Goal: Task Accomplishment & Management: Complete application form

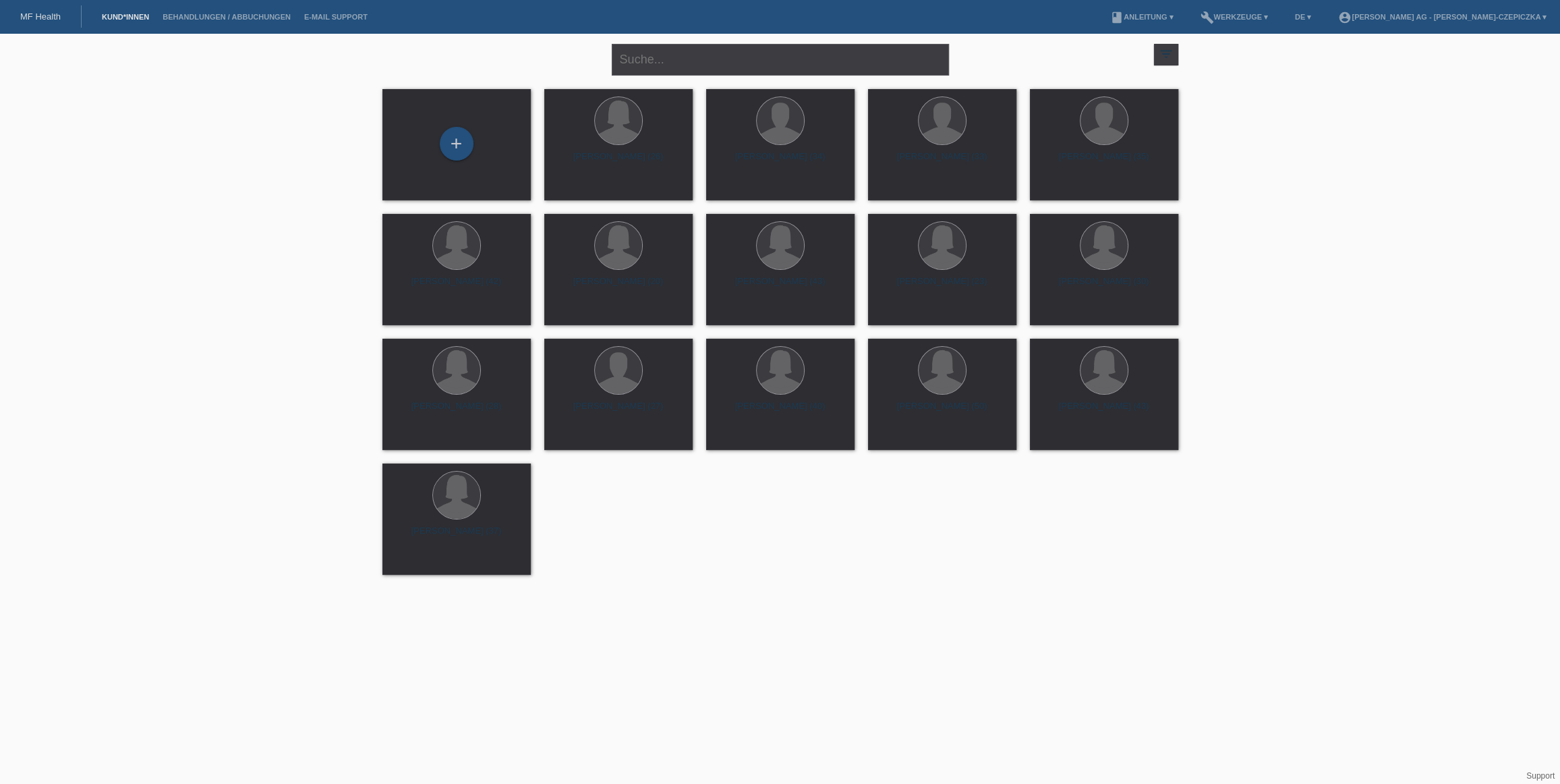
click at [129, 16] on link "Kund*innen" at bounding box center [126, 17] width 60 height 8
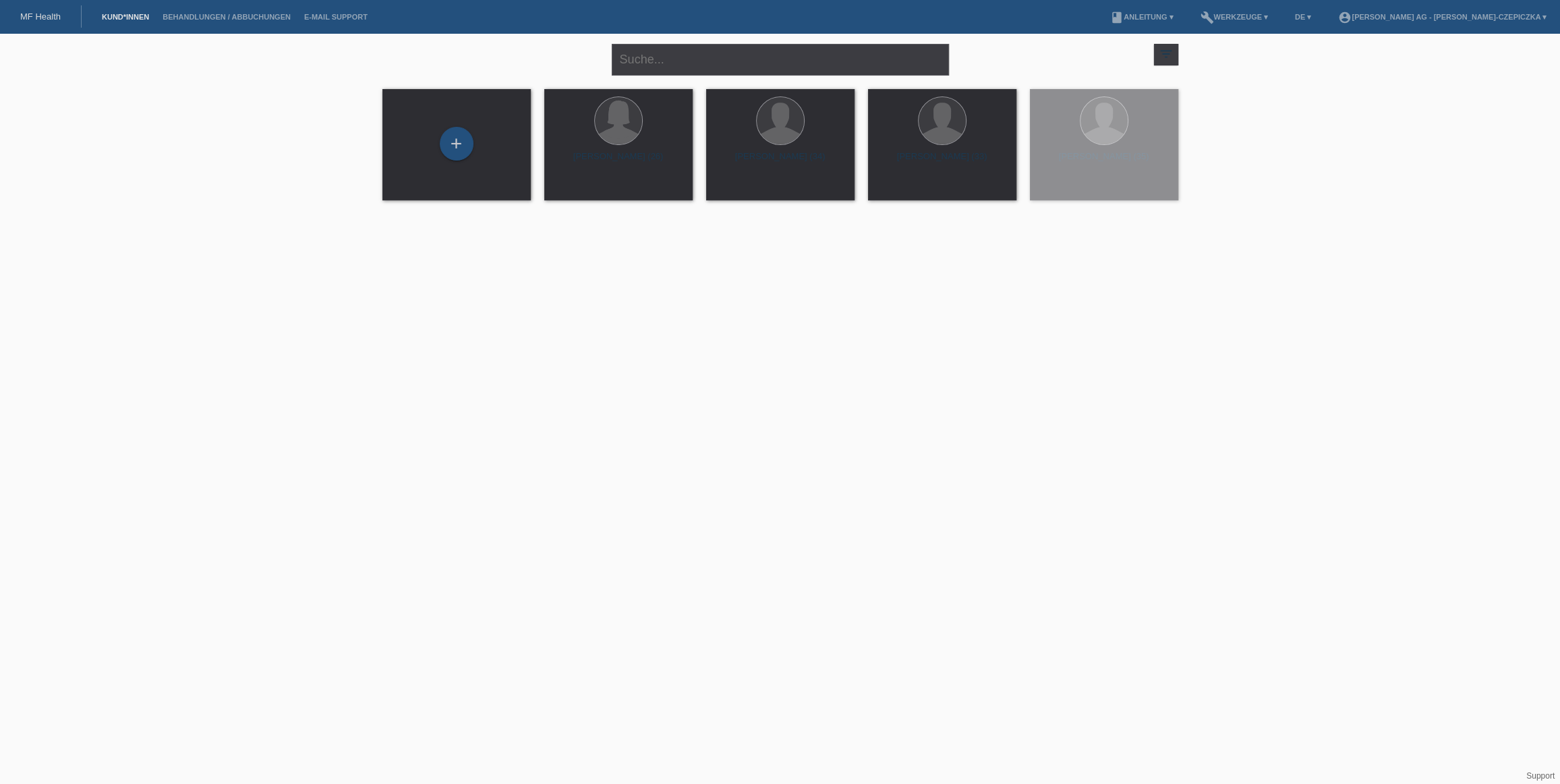
click at [462, 147] on div "+" at bounding box center [457, 143] width 34 height 34
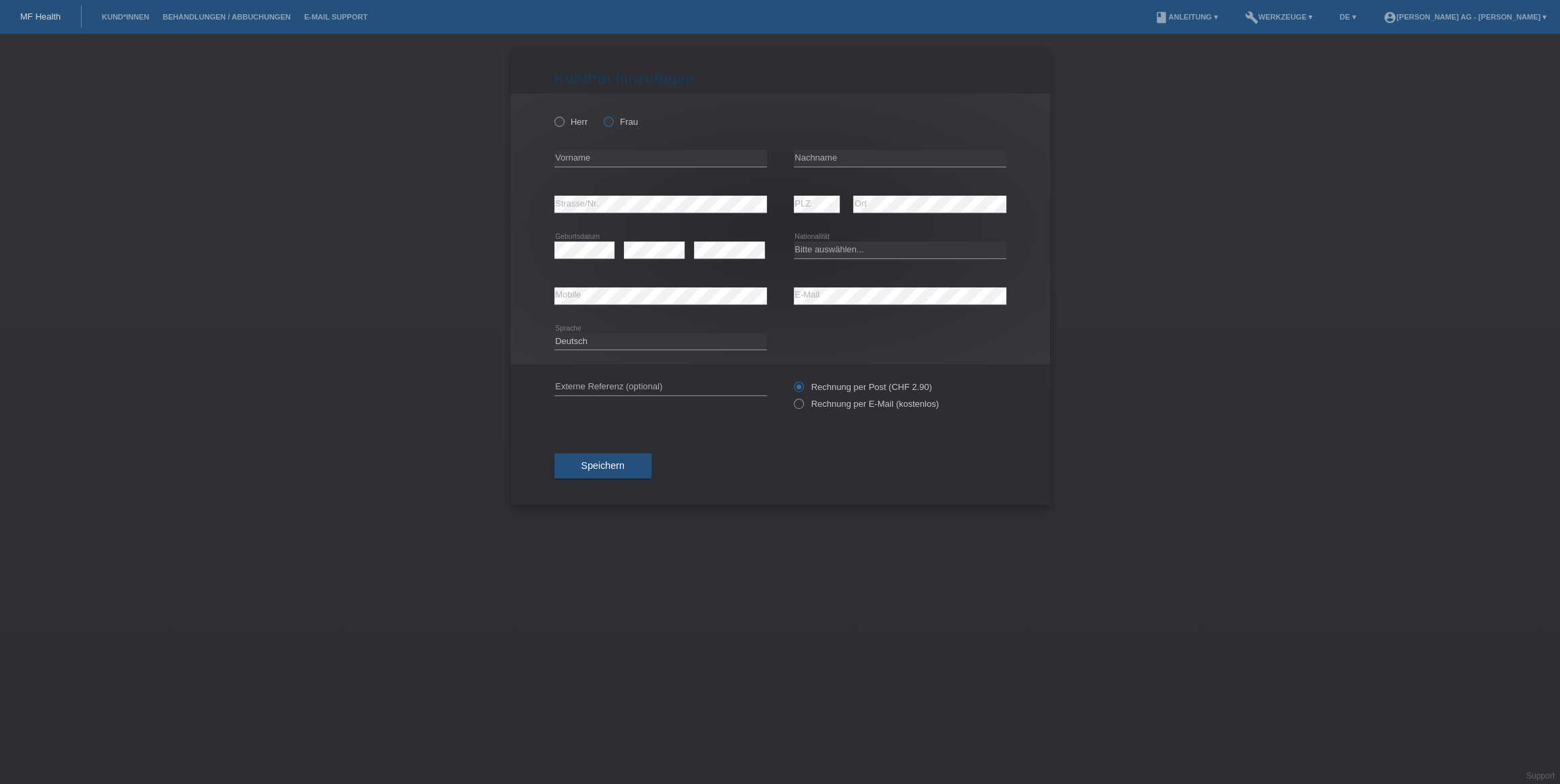
click at [602, 115] on icon at bounding box center [602, 115] width 0 height 0
click at [607, 117] on input "Frau" at bounding box center [608, 121] width 8 height 8
radio input "true"
click at [607, 154] on input "text" at bounding box center [661, 158] width 213 height 17
type input "Monika"
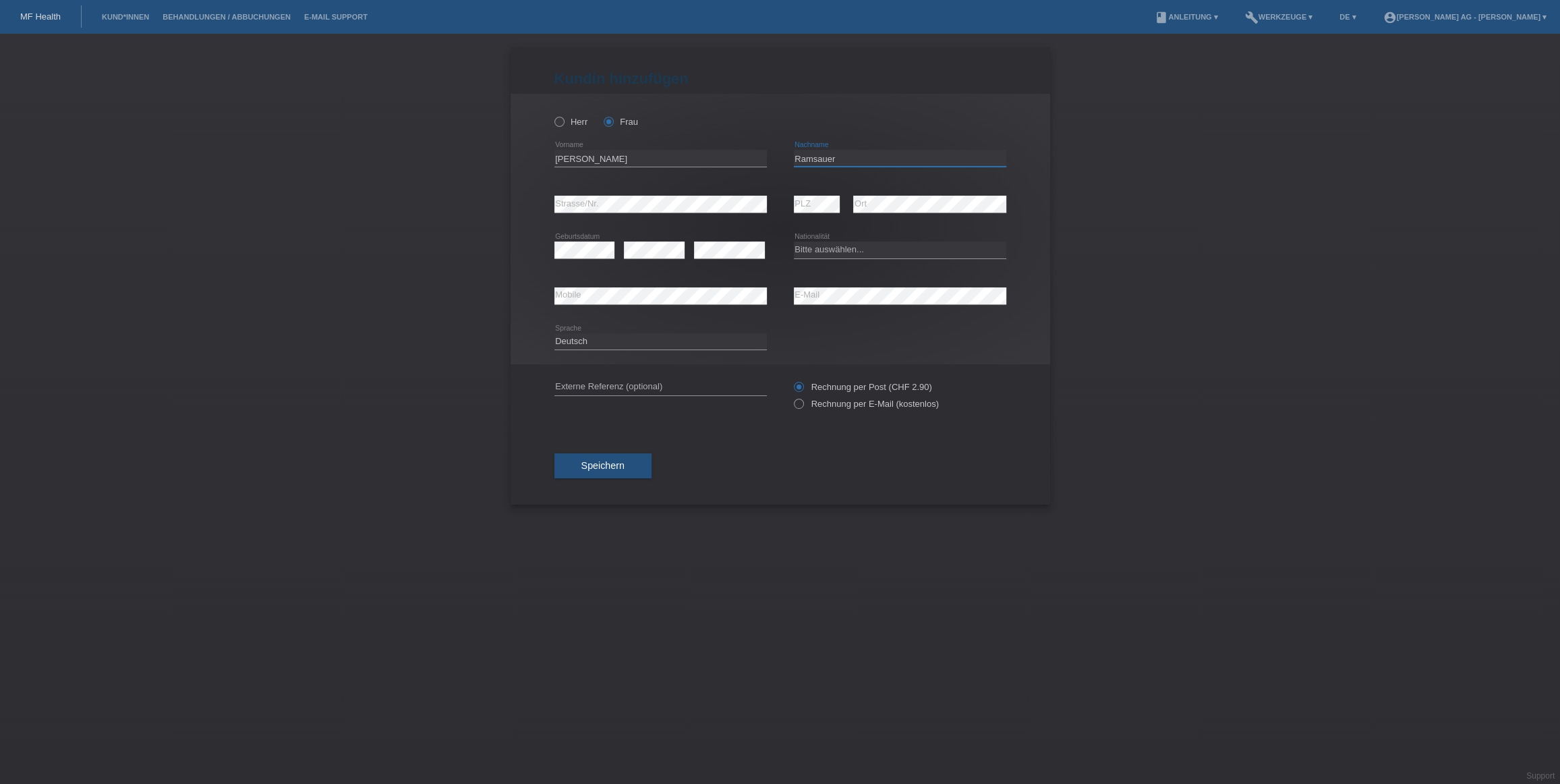
type input "Ramsauer"
click at [874, 257] on div "Bitte auswählen... Schweiz Deutschland Liechtenstein Österreich ------------ Af…" at bounding box center [901, 250] width 213 height 17
select select "CH"
click at [791, 396] on icon at bounding box center [791, 396] width 0 height 0
click at [798, 408] on input "Rechnung per E-Mail (kostenlos)" at bounding box center [798, 407] width 8 height 17
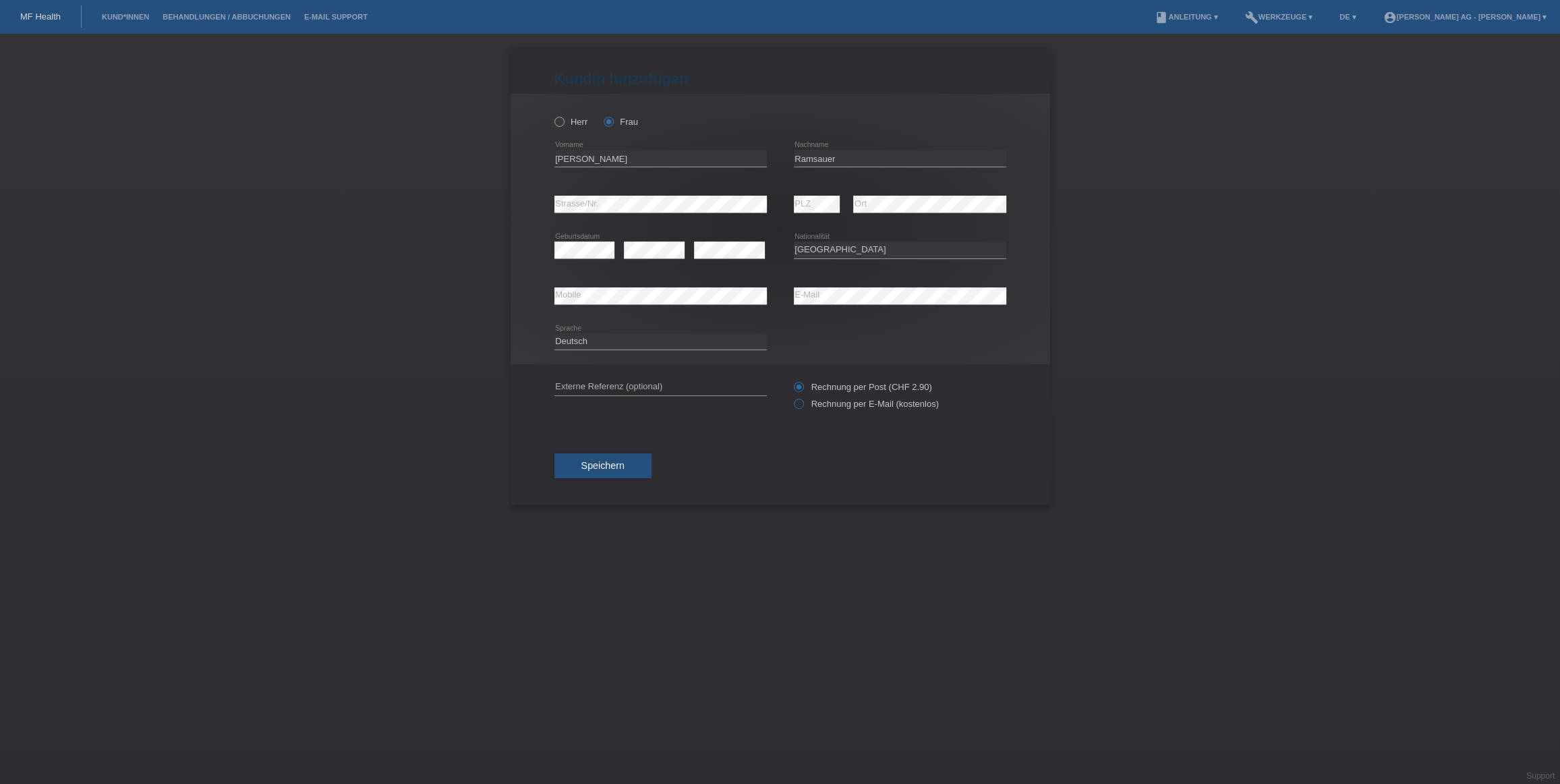
radio input "true"
click at [578, 468] on button "Speichern" at bounding box center [603, 466] width 97 height 26
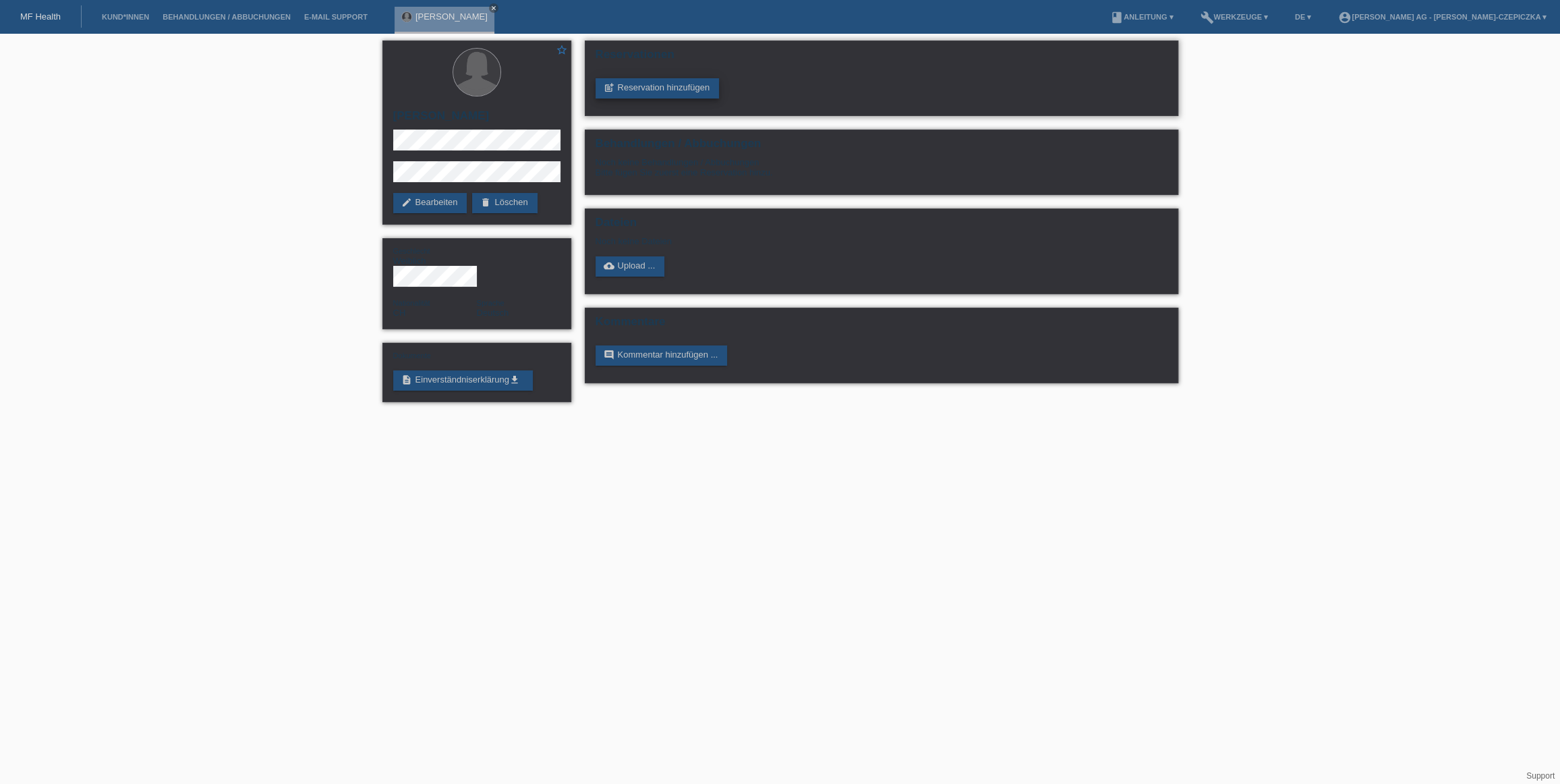
click at [660, 87] on link "post_add Reservation hinzufügen" at bounding box center [658, 88] width 124 height 20
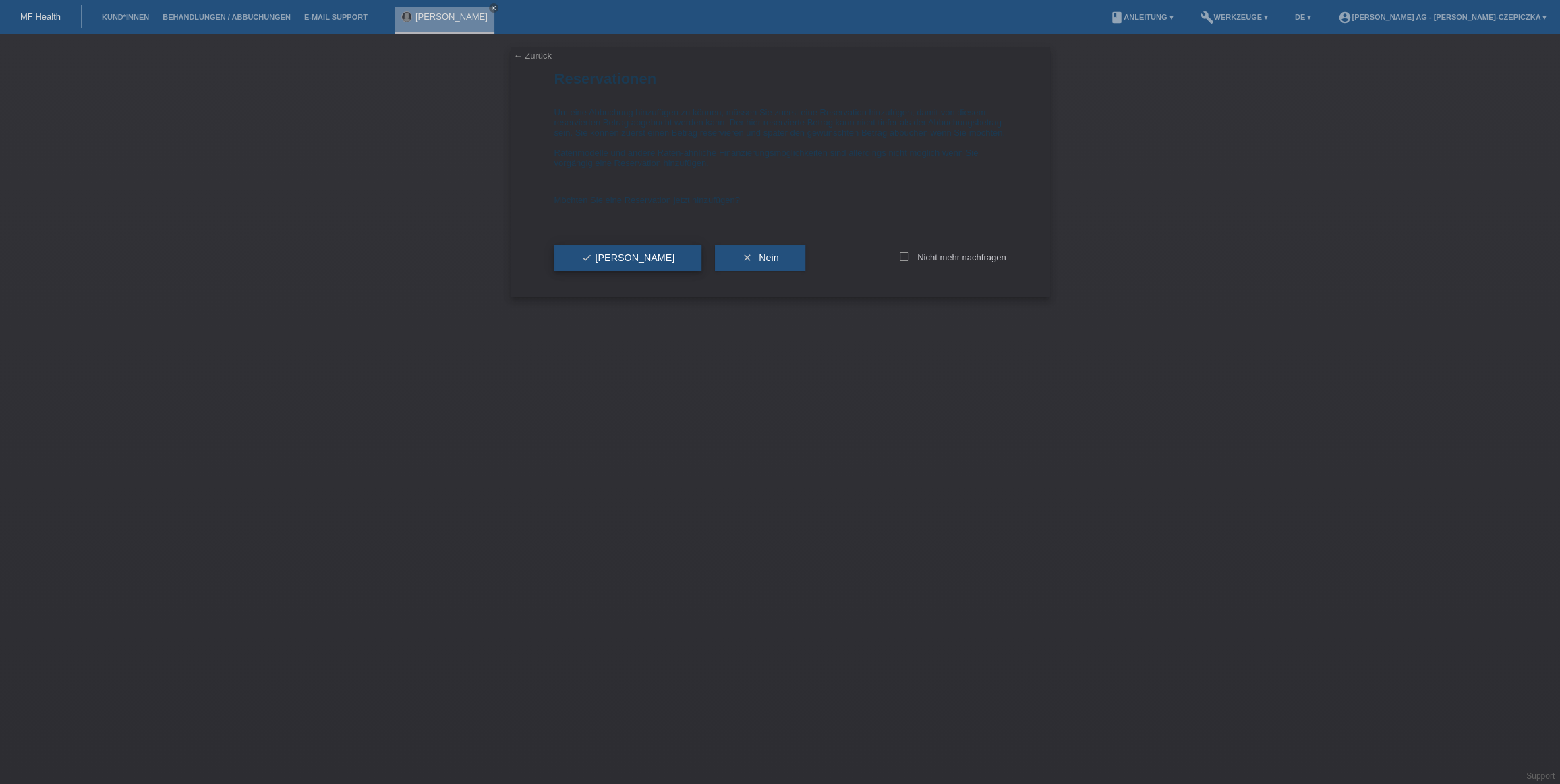
click at [600, 263] on span "check Ja" at bounding box center [628, 257] width 94 height 11
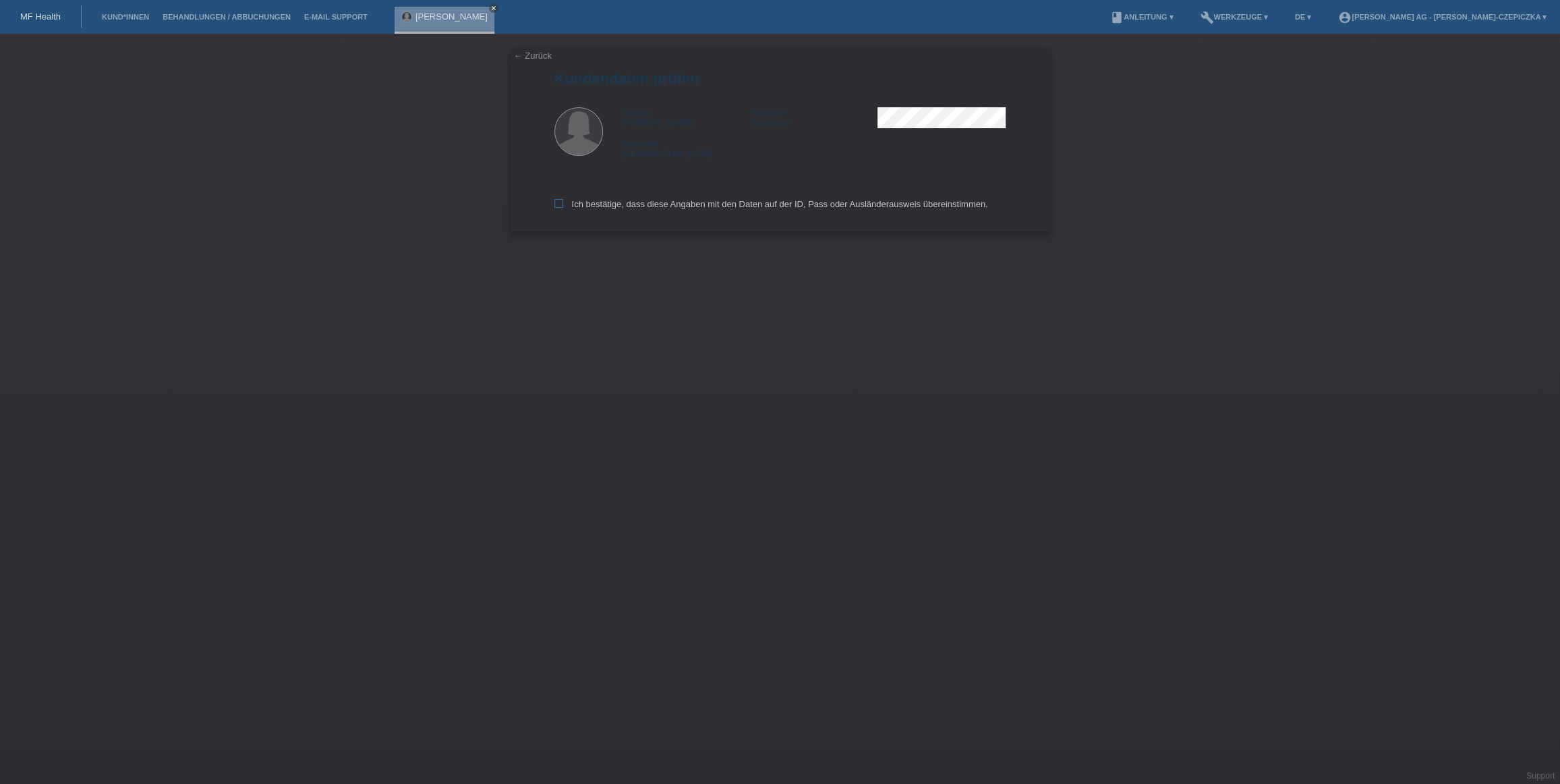
click at [558, 203] on icon at bounding box center [559, 204] width 8 height 8
click at [558, 203] on input "Ich bestätige, dass diese Angaben mit den Daten auf der ID, Pass oder Ausländer…" at bounding box center [559, 204] width 8 height 8
checkbox input "true"
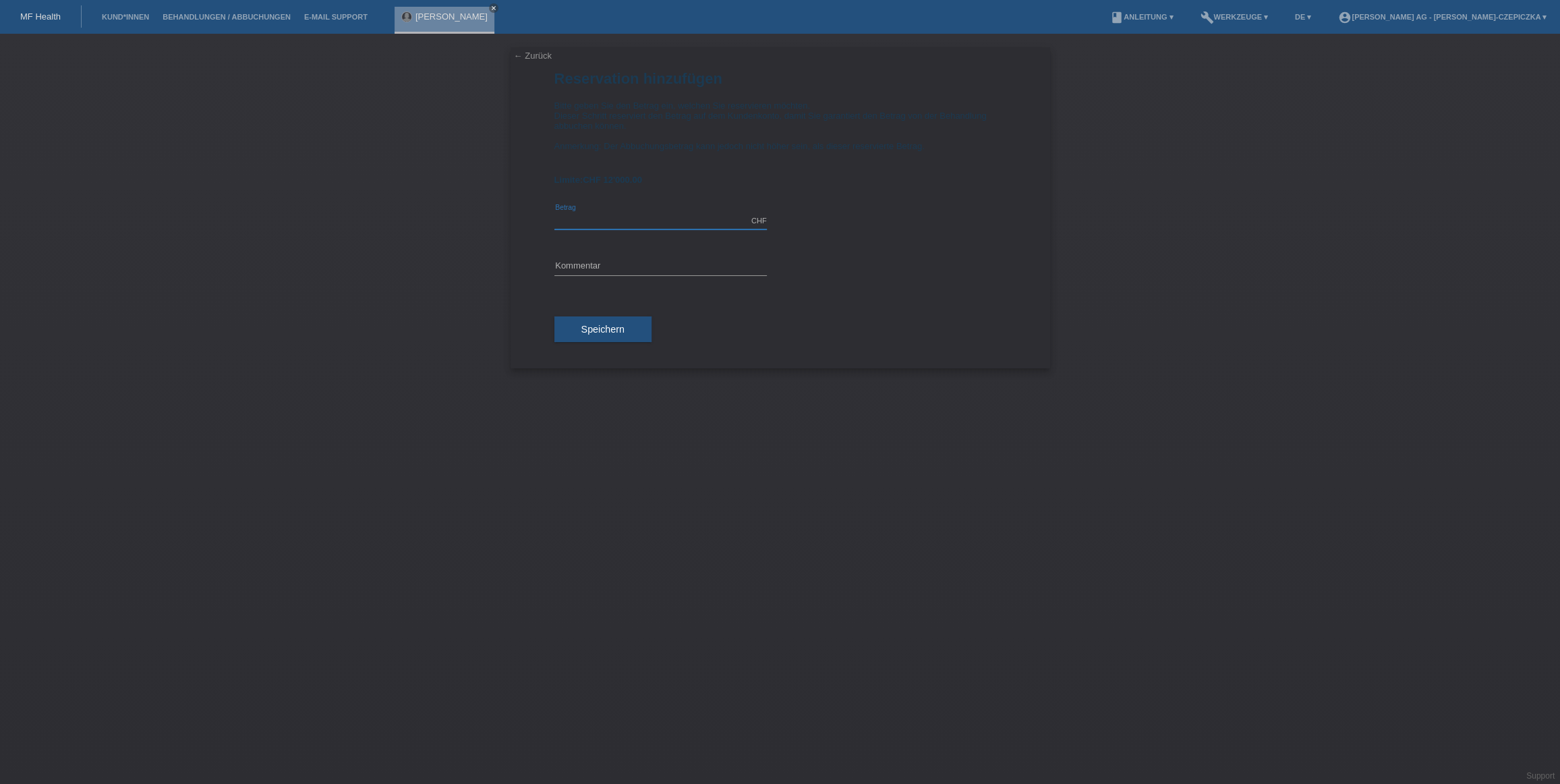
click at [647, 216] on input "text" at bounding box center [661, 221] width 213 height 17
type input "12000.00"
click at [640, 268] on input "text" at bounding box center [661, 266] width 213 height 17
type input "Brustvergrösserung"
click at [632, 333] on button "Speichern" at bounding box center [603, 329] width 97 height 26
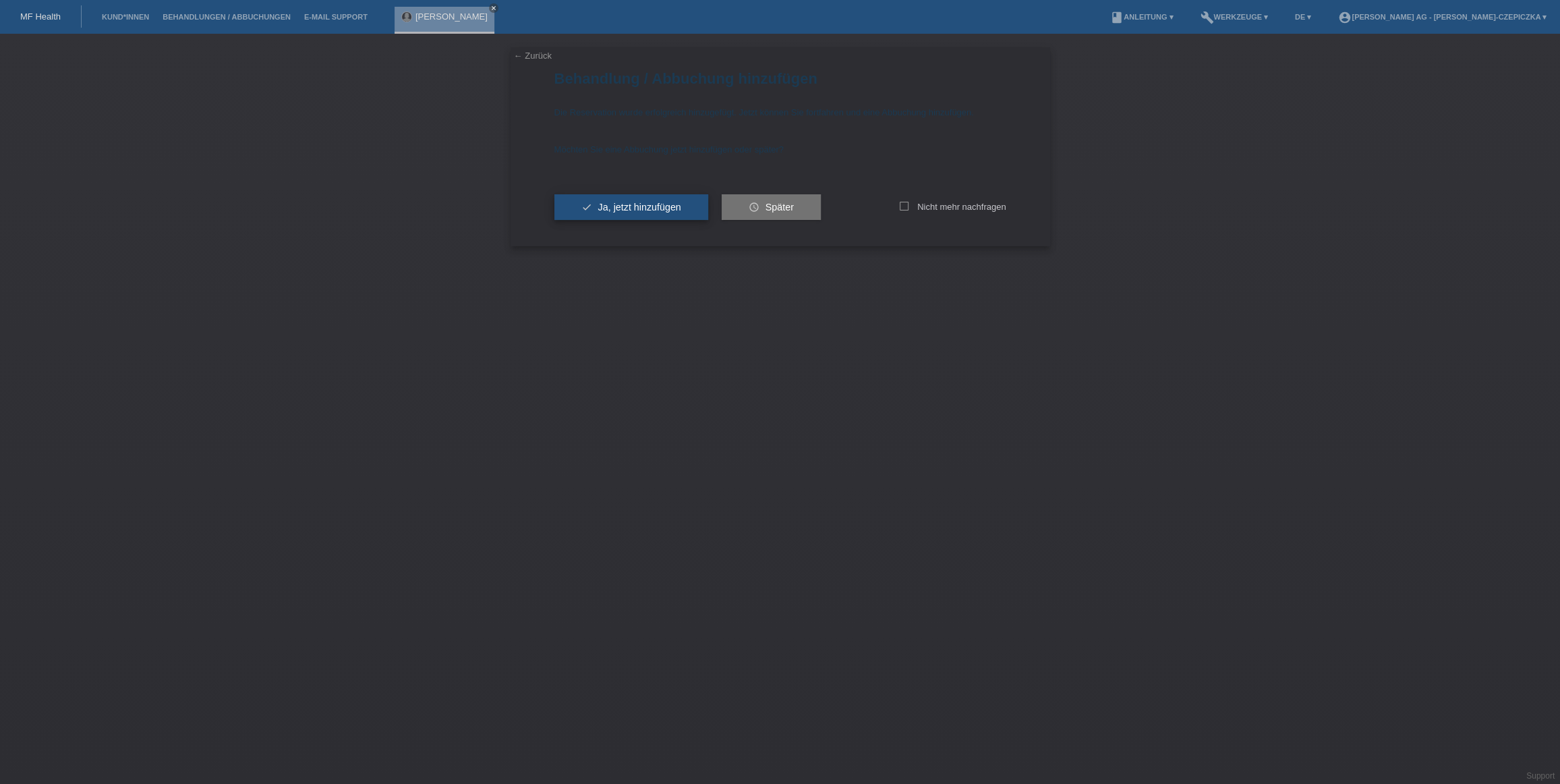
click at [676, 207] on span "Ja, jetzt hinzufügen" at bounding box center [638, 207] width 83 height 11
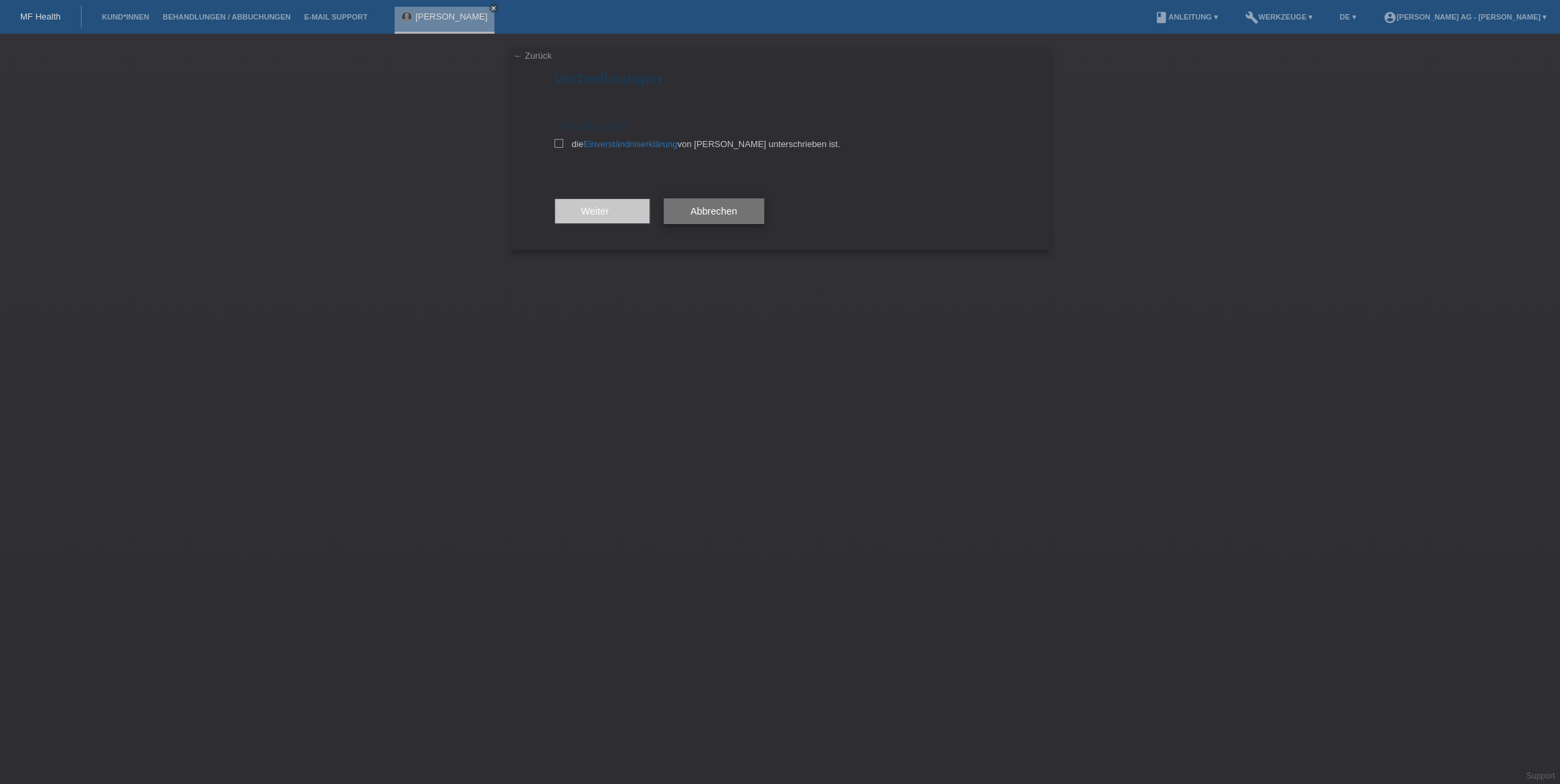
click at [712, 213] on span "Abbrechen" at bounding box center [714, 211] width 47 height 11
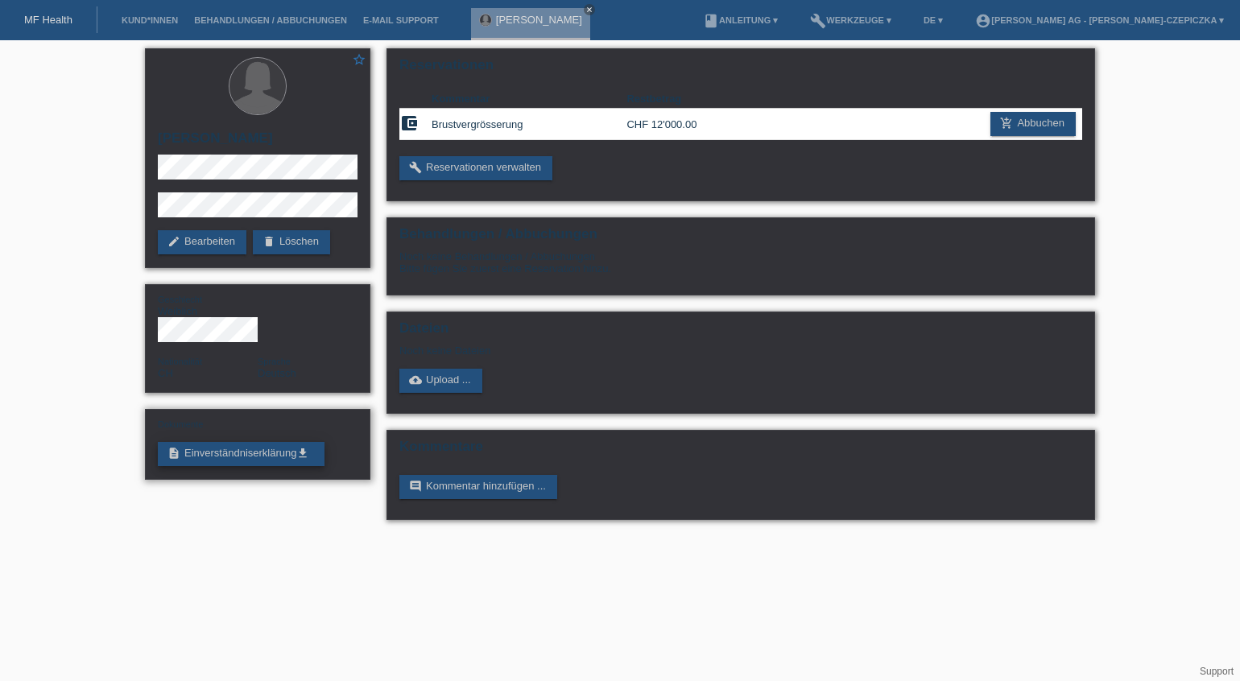
click at [294, 442] on link "description Einverständniserklärung get_app" at bounding box center [241, 454] width 167 height 24
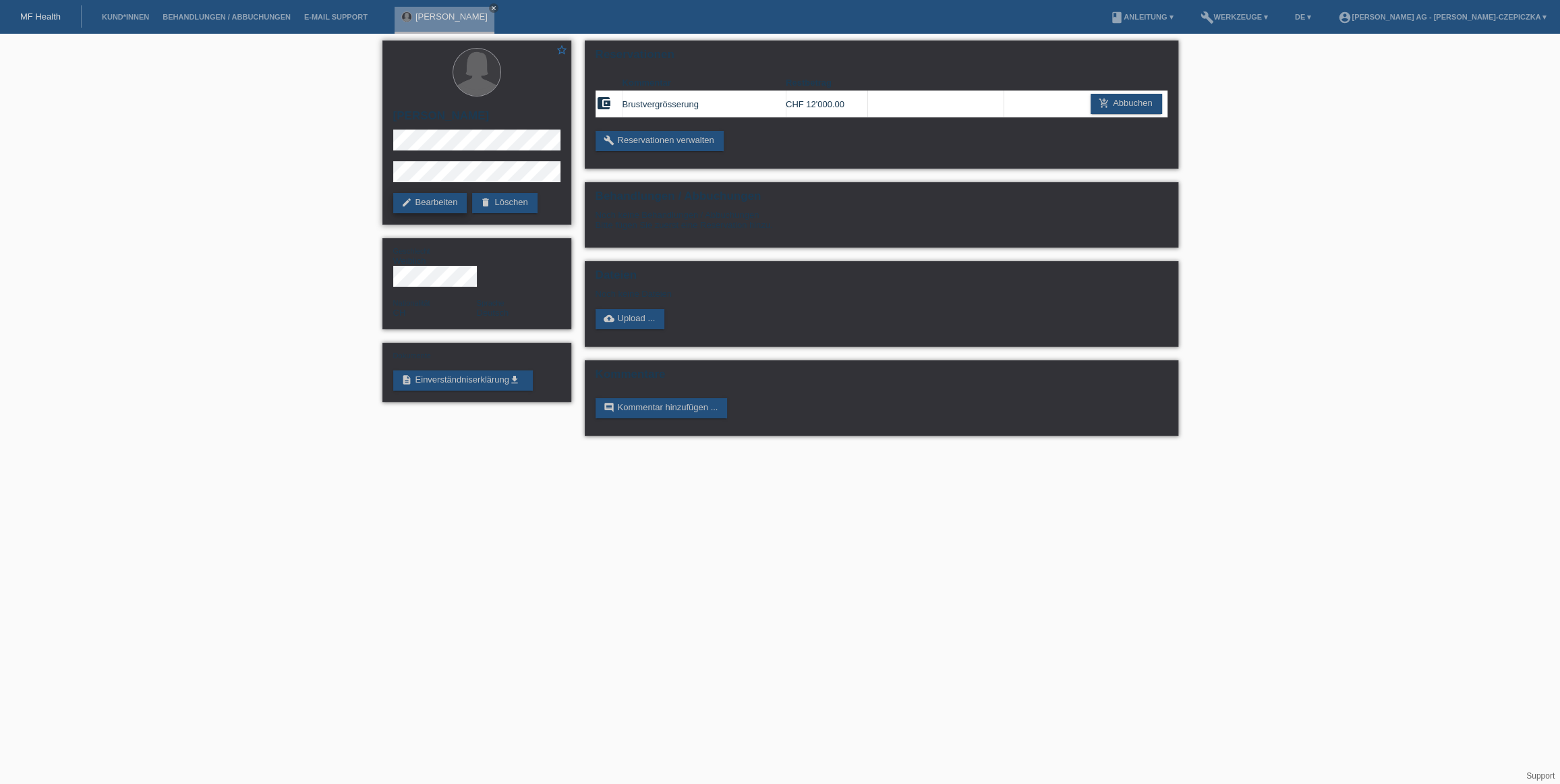
click at [442, 200] on link "edit Bearbeiten" at bounding box center [430, 203] width 75 height 20
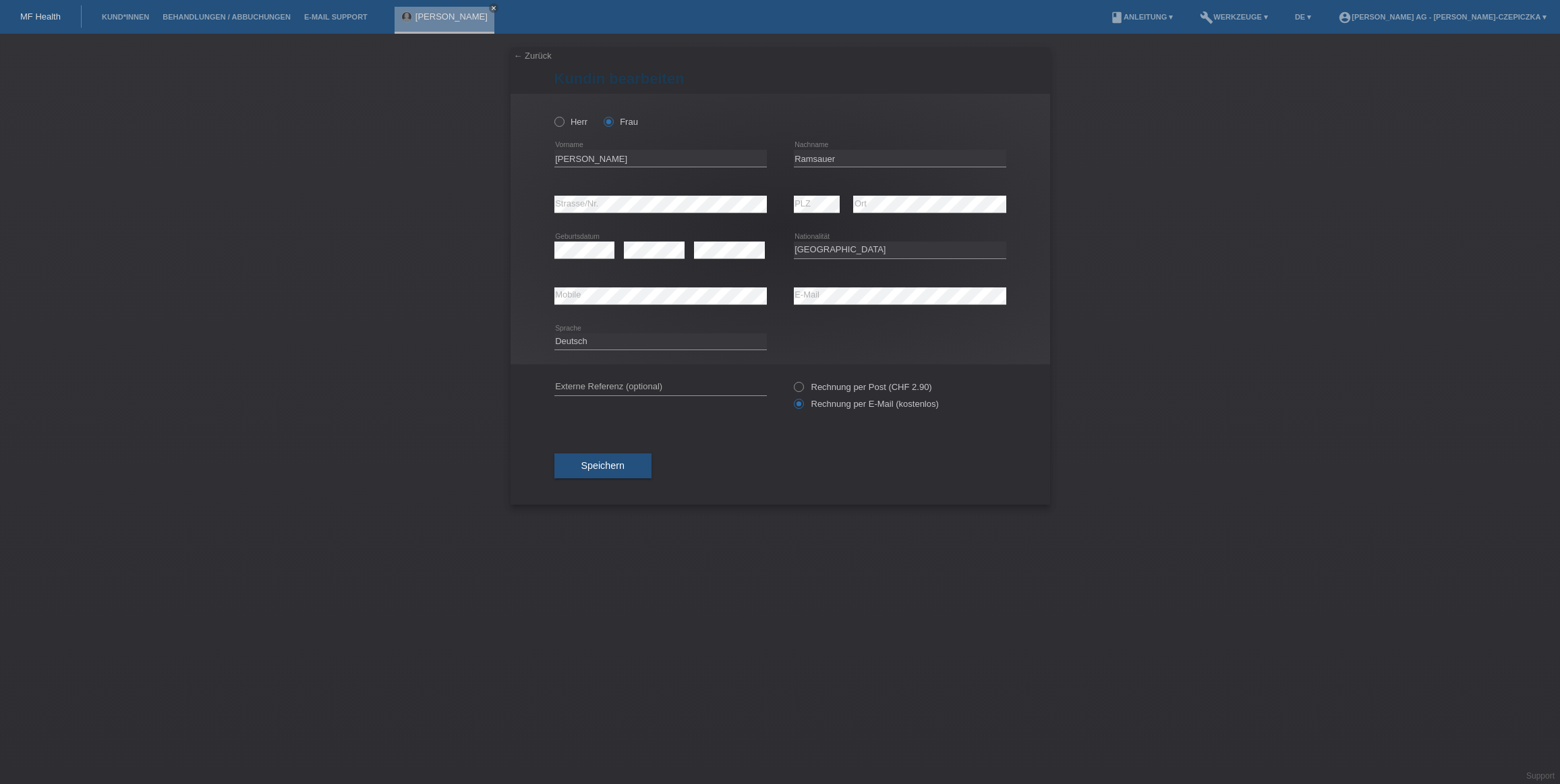
select select "CH"
click at [607, 461] on span "Speichern" at bounding box center [603, 465] width 44 height 11
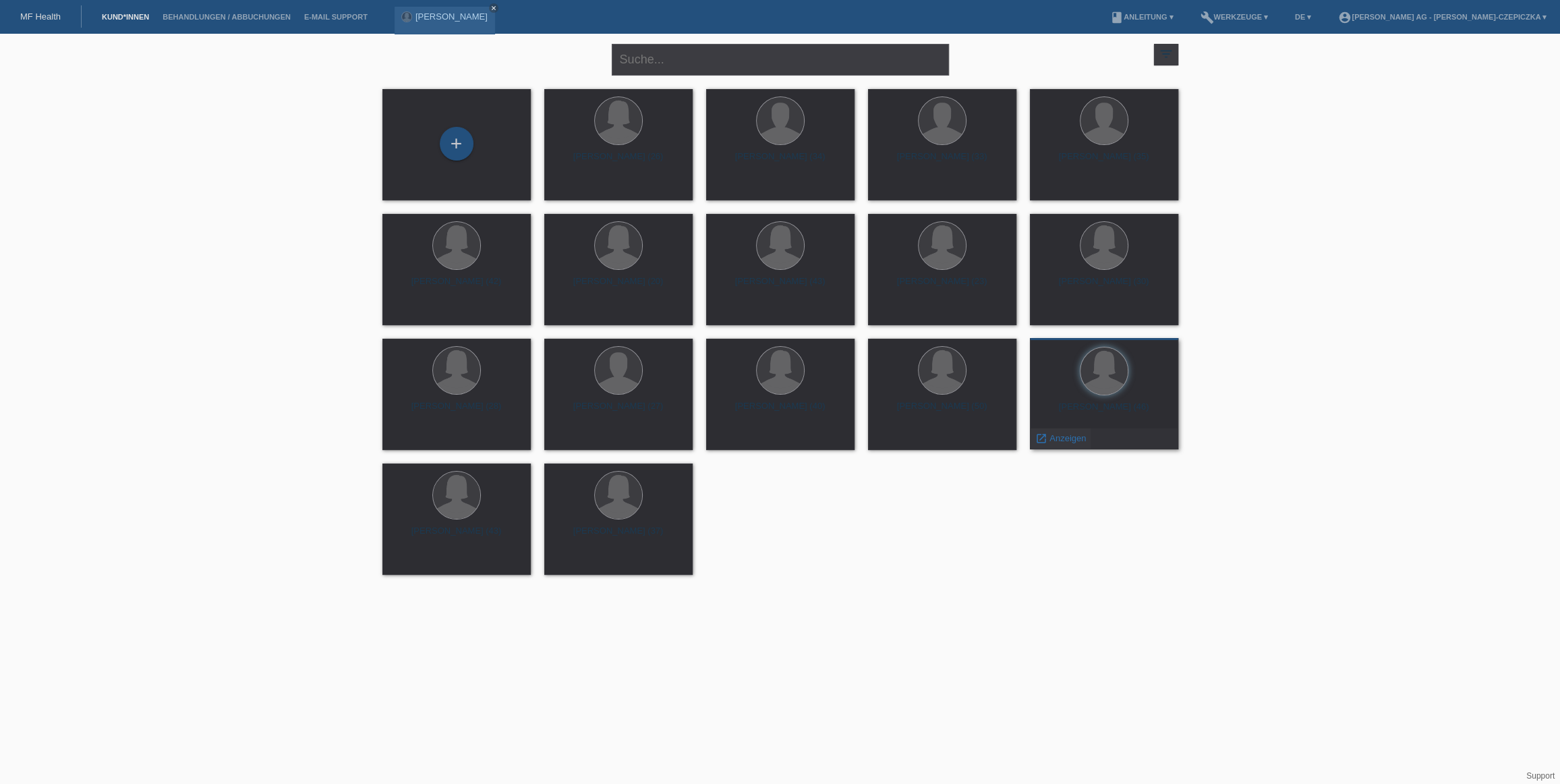
click at [1056, 438] on span "Anzeigen" at bounding box center [1067, 438] width 36 height 10
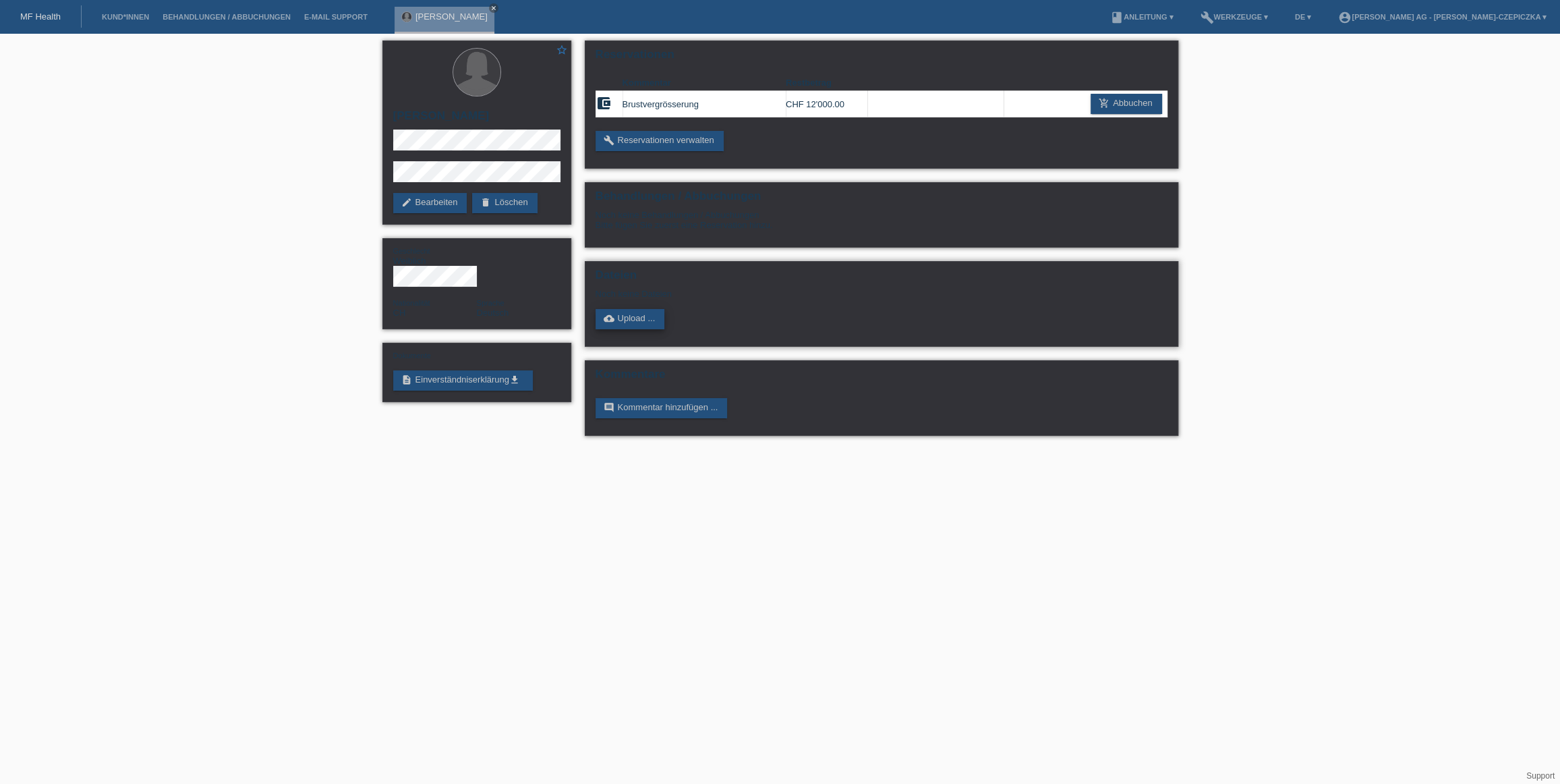
click at [643, 319] on link "cloud_upload Upload ..." at bounding box center [630, 319] width 70 height 20
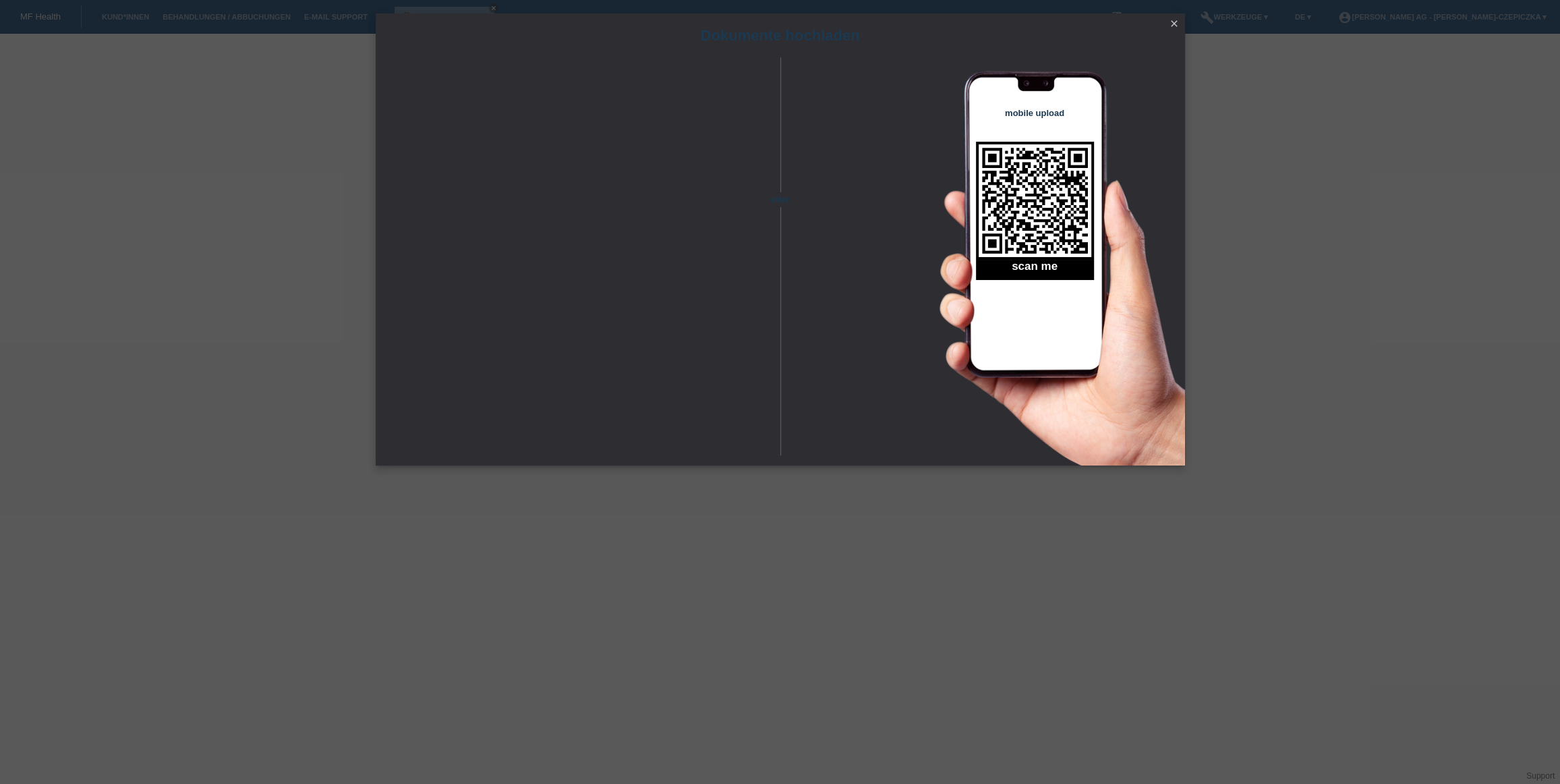
click at [1176, 24] on icon "close" at bounding box center [1174, 23] width 11 height 11
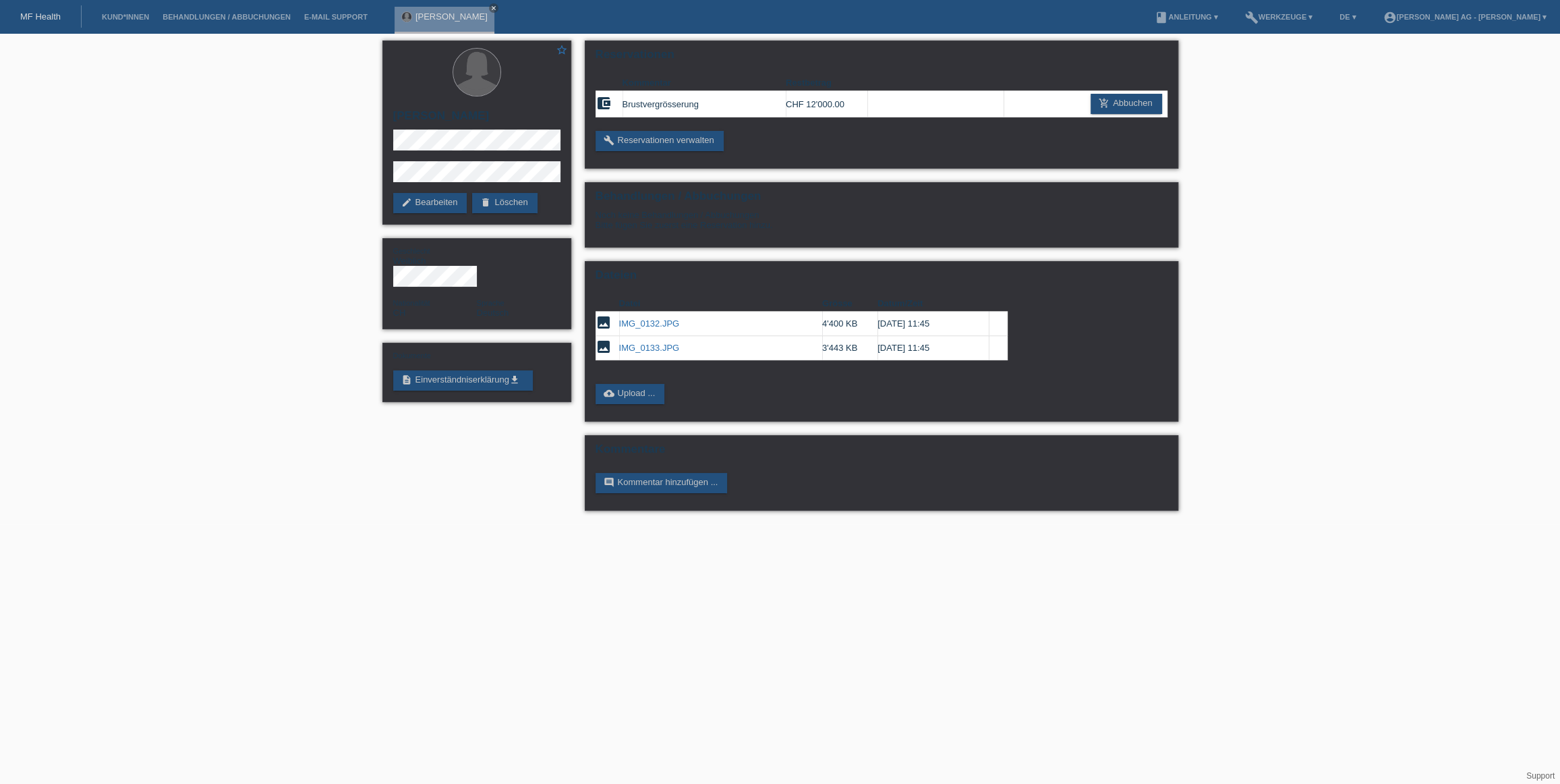
click at [242, 213] on div "star_border Monika Ramsauer edit Bearbeiten delete Löschen Geschlecht Weiblich …" at bounding box center [780, 278] width 1560 height 490
